Goal: Find specific page/section

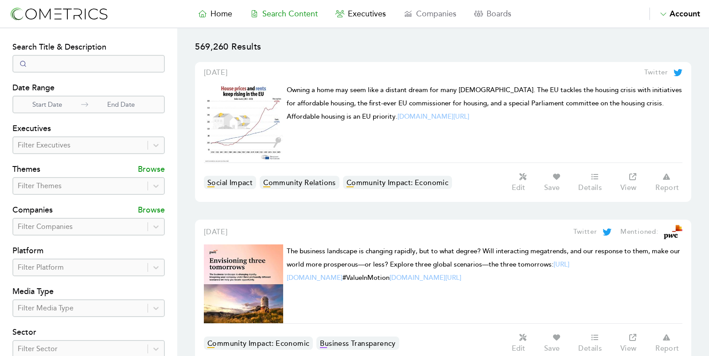
select select "50"
click at [218, 19] on link "Home" at bounding box center [215, 14] width 52 height 12
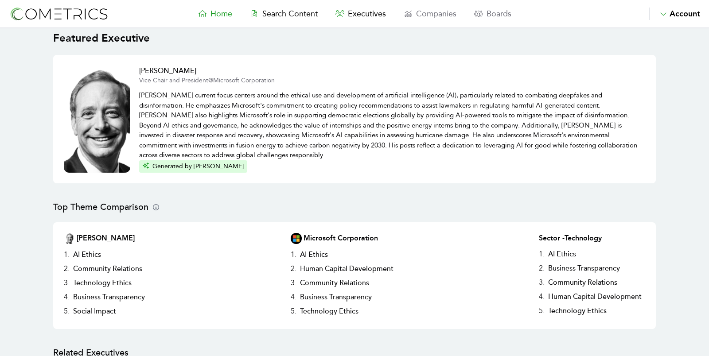
scroll to position [47, 0]
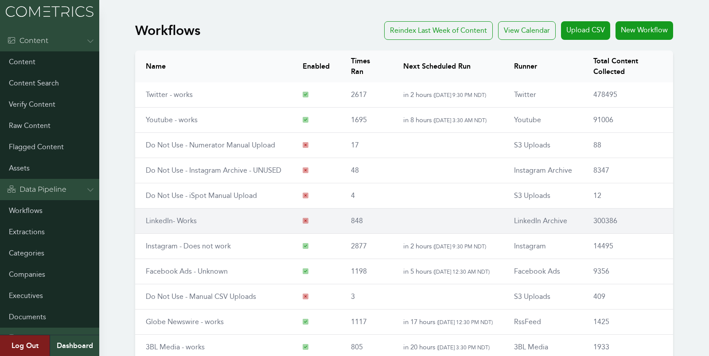
click at [163, 218] on link "LinkedIn- Works" at bounding box center [171, 221] width 51 height 8
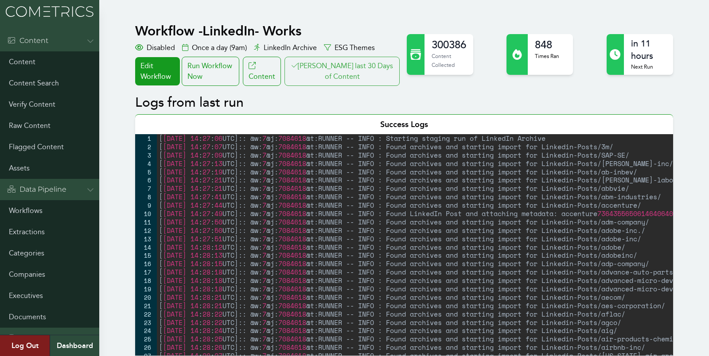
click at [334, 82] on button "Clair last 30 Days of Content" at bounding box center [341, 71] width 115 height 29
